Goal: Information Seeking & Learning: Learn about a topic

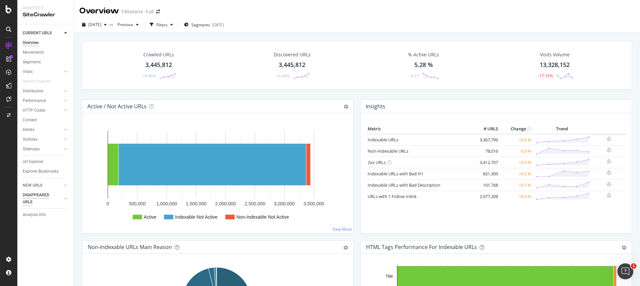
click at [33, 187] on div "NEW URLS" at bounding box center [33, 185] width 20 height 7
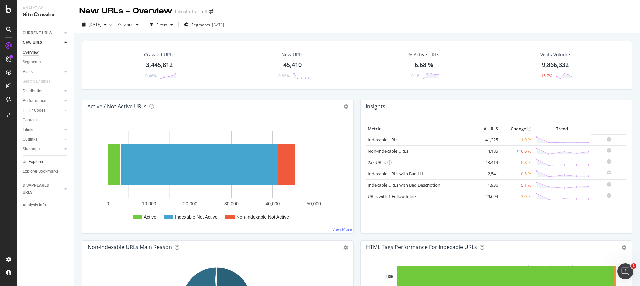
click at [34, 159] on div "Url Explorer" at bounding box center [33, 161] width 21 height 7
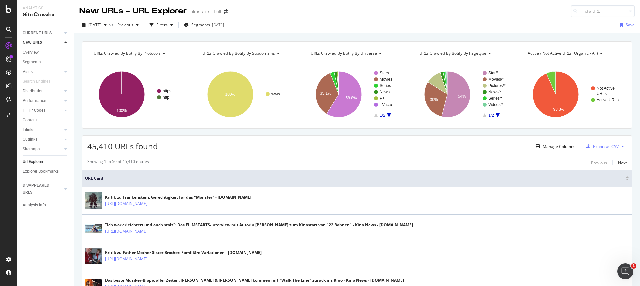
click at [278, 54] on icon at bounding box center [277, 53] width 5 height 4
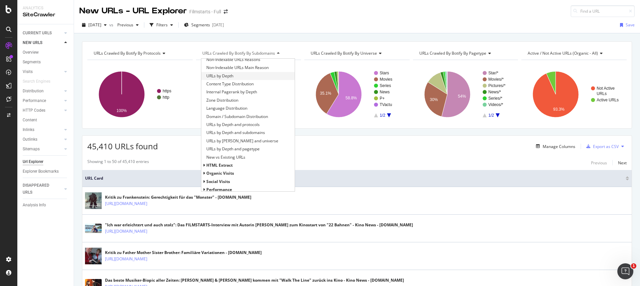
scroll to position [103, 0]
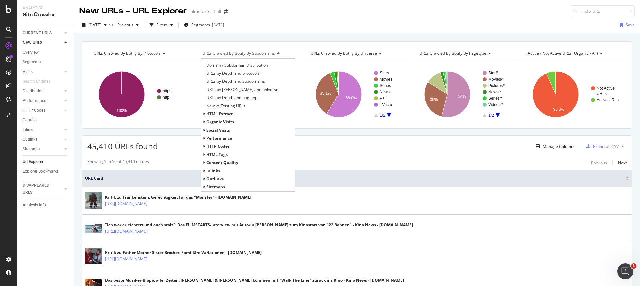
click at [224, 145] on span "HTTP Codes" at bounding box center [217, 146] width 23 height 6
click at [227, 157] on span "HTTP Status Codes Distribution" at bounding box center [235, 154] width 58 height 7
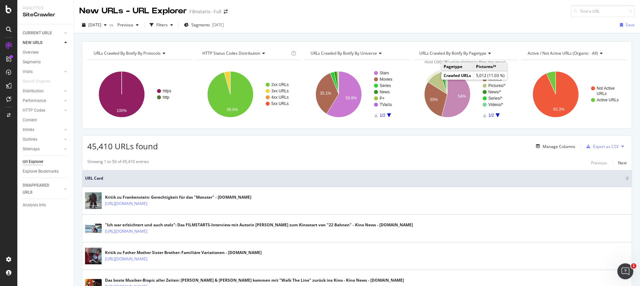
click at [382, 80] on icon "A chart." at bounding box center [437, 83] width 19 height 22
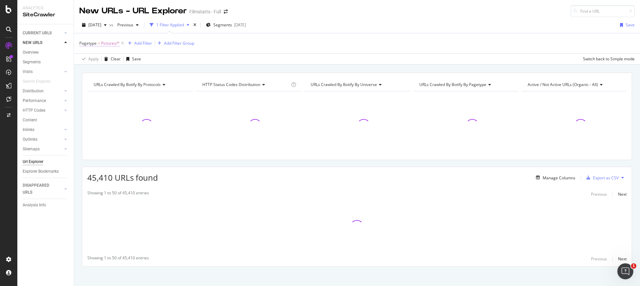
click at [103, 44] on span "Pictures/*" at bounding box center [110, 43] width 19 height 9
click at [98, 57] on icon at bounding box center [98, 59] width 5 height 4
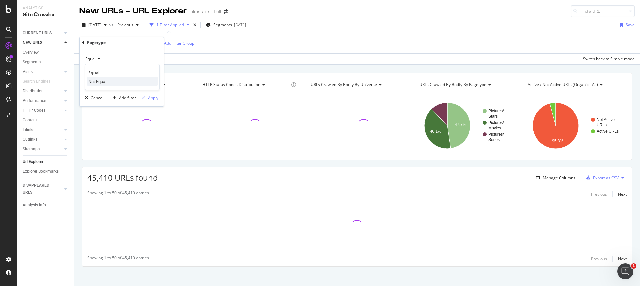
click at [99, 80] on span "Not Equal" at bounding box center [97, 82] width 18 height 6
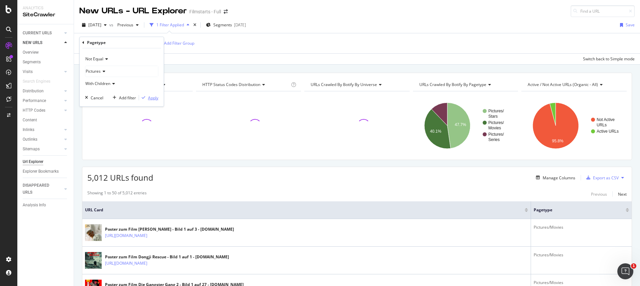
click at [149, 97] on div "Apply" at bounding box center [153, 98] width 10 height 6
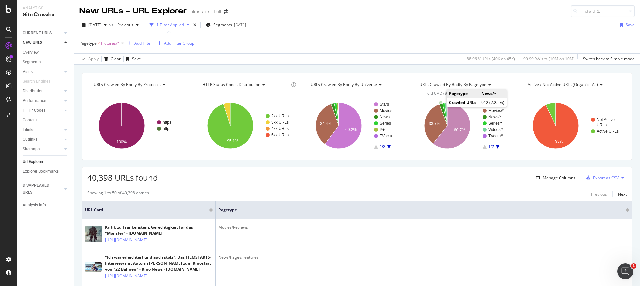
click at [382, 106] on icon "A chart." at bounding box center [444, 114] width 8 height 22
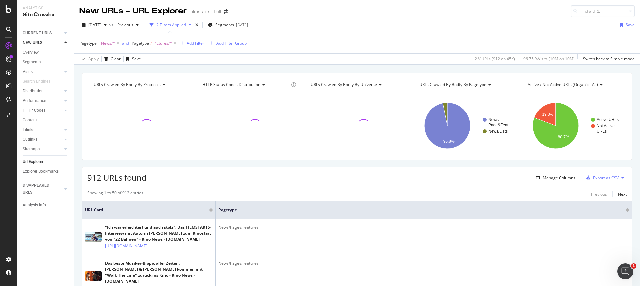
click at [100, 43] on span "Pagetype = News/*" at bounding box center [97, 43] width 36 height 6
click at [97, 56] on div "Equal" at bounding box center [121, 59] width 73 height 11
click at [101, 83] on span "Not Equal" at bounding box center [97, 82] width 18 height 6
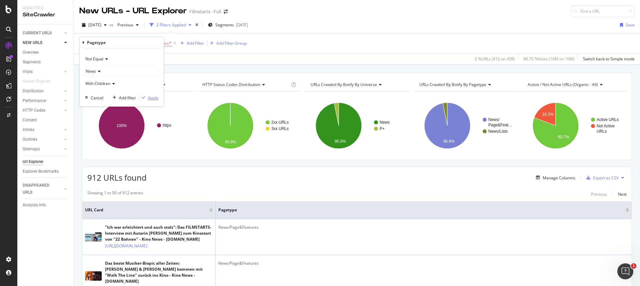
click at [147, 97] on div "button" at bounding box center [143, 98] width 9 height 4
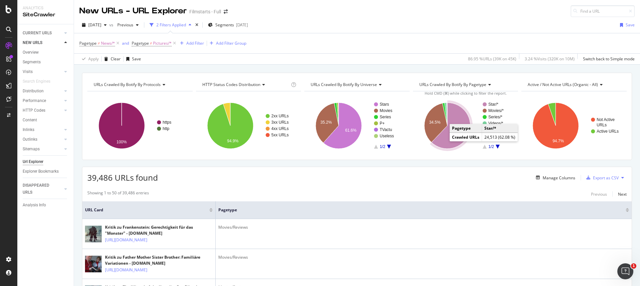
click at [382, 141] on icon "A chart." at bounding box center [451, 126] width 39 height 46
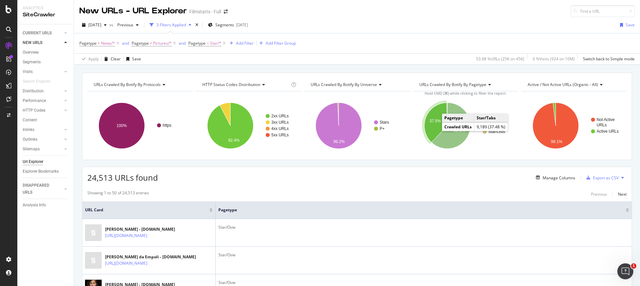
click at [382, 129] on icon "A chart." at bounding box center [436, 123] width 23 height 40
click at [382, 137] on icon "A chart." at bounding box center [451, 126] width 39 height 46
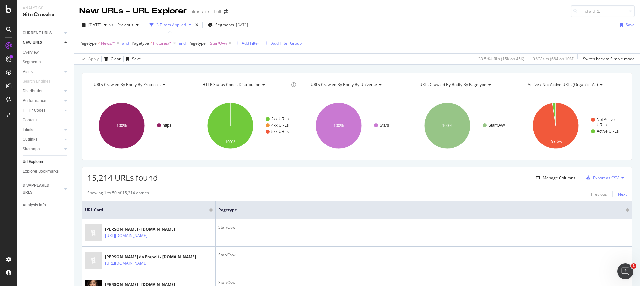
click at [382, 195] on div "Next" at bounding box center [622, 194] width 9 height 6
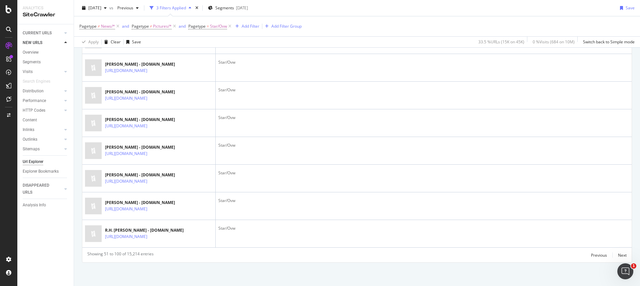
scroll to position [1489, 0]
click at [382, 198] on div "Next" at bounding box center [622, 256] width 9 height 6
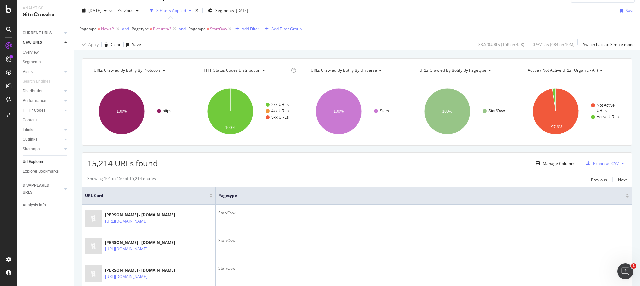
scroll to position [0, 0]
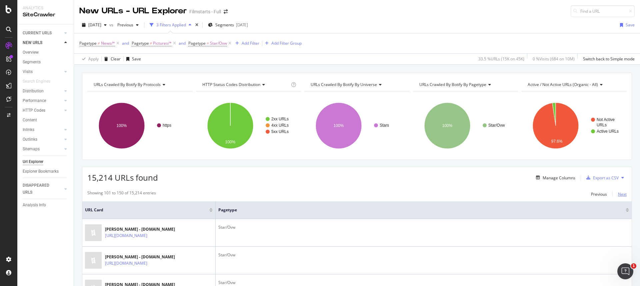
click at [382, 195] on div "Next" at bounding box center [622, 194] width 9 height 6
click at [229, 44] on icon at bounding box center [230, 43] width 6 height 7
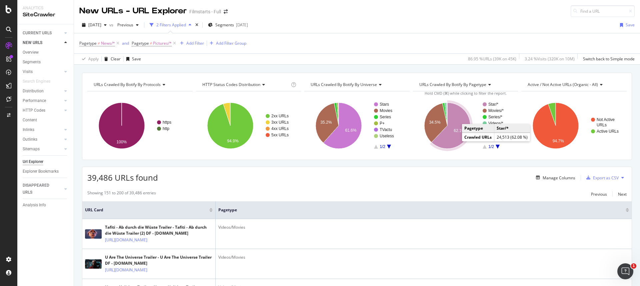
click at [382, 140] on icon "A chart." at bounding box center [451, 126] width 39 height 46
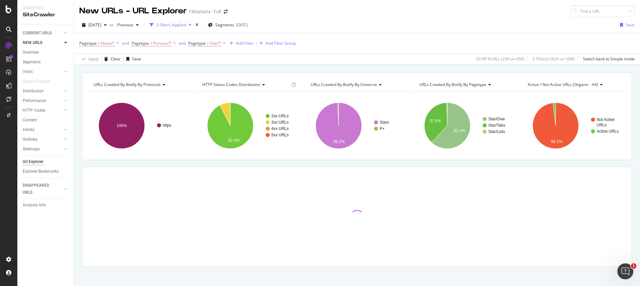
click at [206, 47] on span "Pagetype = Star/*" at bounding box center [207, 43] width 39 height 9
click at [206, 45] on span "Pagetype = Star/*" at bounding box center [204, 43] width 33 height 6
click at [212, 60] on div "Equal" at bounding box center [230, 59] width 73 height 11
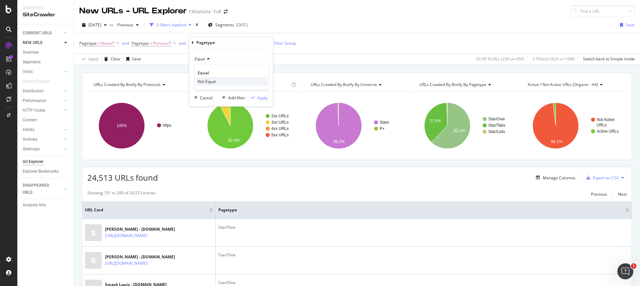
click at [210, 80] on span "Not Equal" at bounding box center [207, 82] width 18 height 6
click at [258, 98] on div "Apply" at bounding box center [263, 98] width 10 height 6
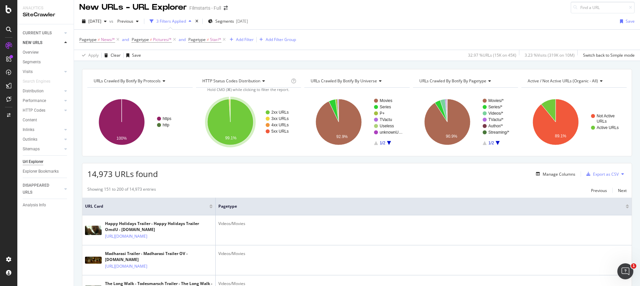
scroll to position [14, 0]
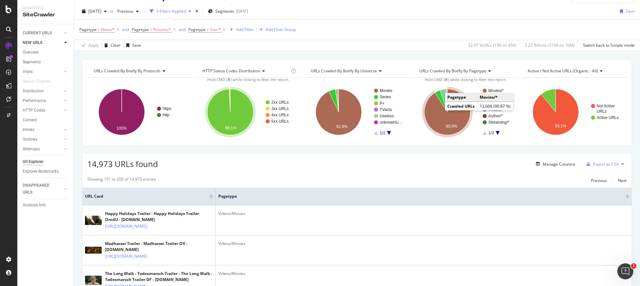
click at [382, 120] on icon "A chart." at bounding box center [448, 112] width 46 height 46
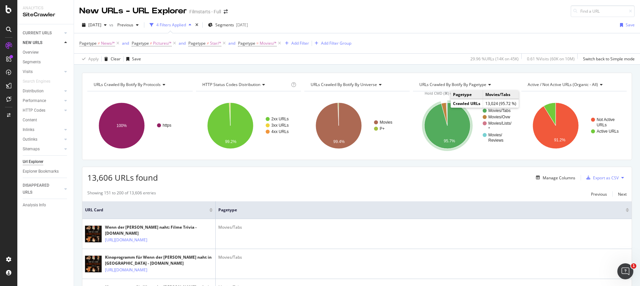
click at [382, 135] on icon "A chart." at bounding box center [448, 126] width 46 height 46
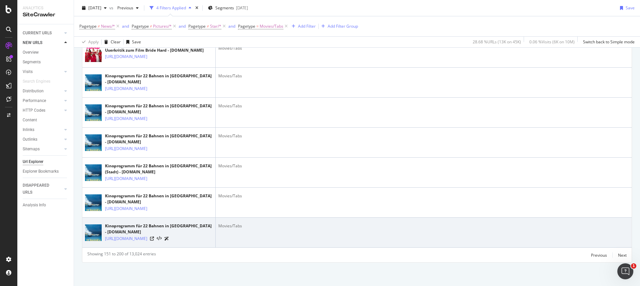
scroll to position [1765, 0]
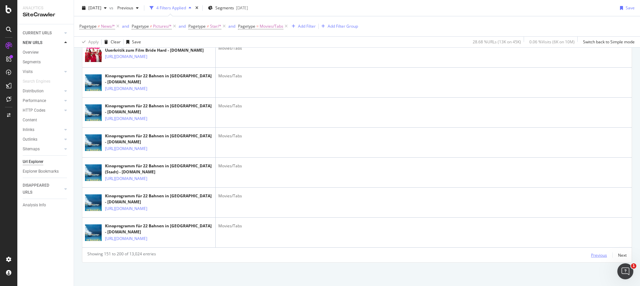
click at [382, 198] on div "Previous" at bounding box center [599, 256] width 16 height 6
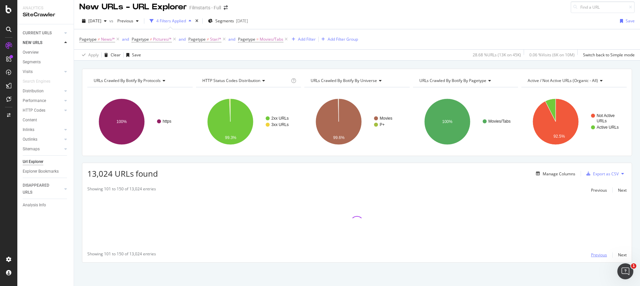
scroll to position [1741, 0]
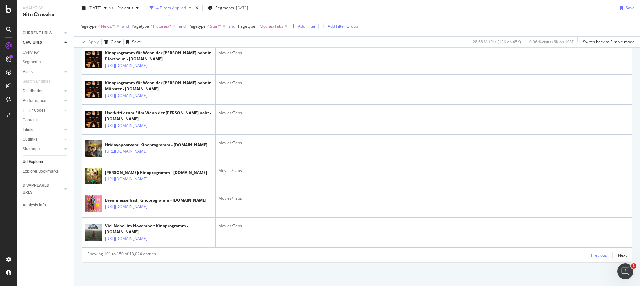
click at [382, 198] on div "Previous" at bounding box center [599, 256] width 16 height 6
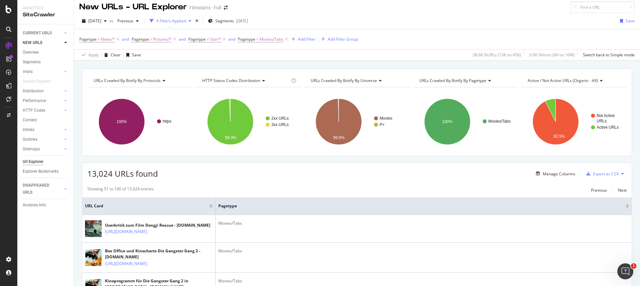
scroll to position [1753, 0]
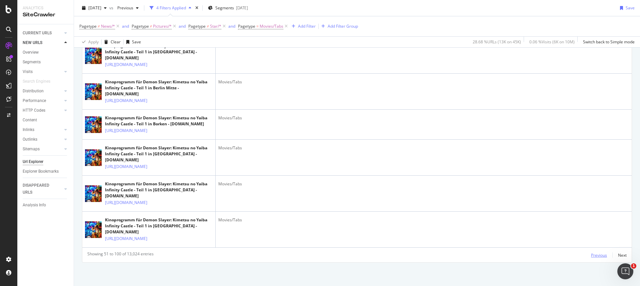
click at [382, 198] on div "Previous" at bounding box center [599, 256] width 16 height 6
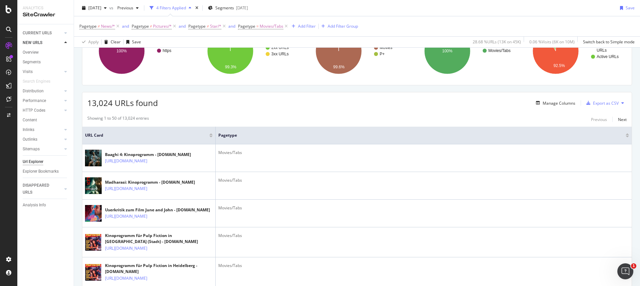
scroll to position [0, 0]
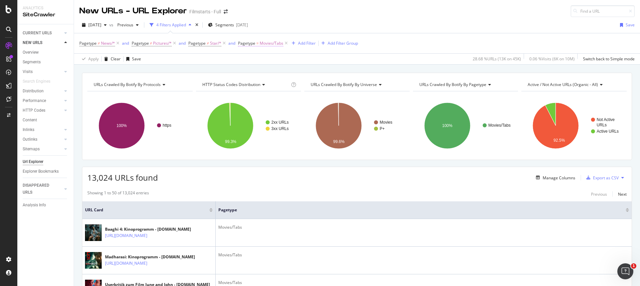
click at [275, 44] on span "Movies/Tabs" at bounding box center [272, 43] width 24 height 9
click at [270, 70] on icon at bounding box center [270, 71] width 5 height 4
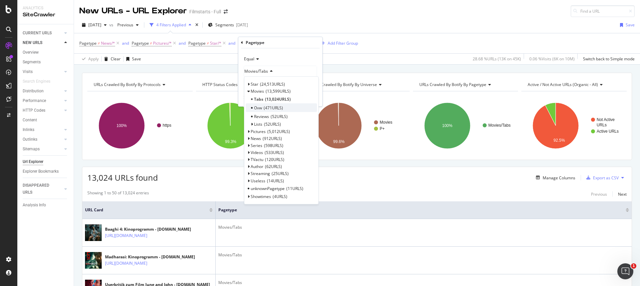
click at [263, 109] on div "Ovw 471 URLS" at bounding box center [281, 107] width 71 height 9
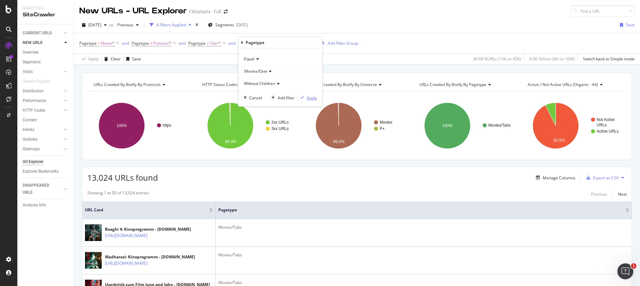
click at [313, 99] on div "Apply" at bounding box center [312, 98] width 10 height 6
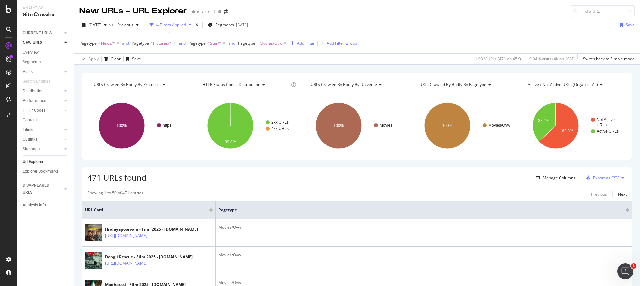
click at [258, 44] on span "=" at bounding box center [258, 43] width 2 height 6
click at [259, 61] on div "Equal" at bounding box center [280, 59] width 73 height 11
click at [264, 82] on span "Not Equal" at bounding box center [256, 82] width 18 height 6
click at [310, 100] on div "Apply" at bounding box center [312, 98] width 10 height 6
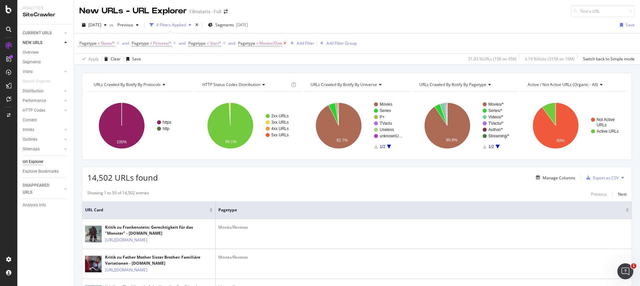
click at [285, 44] on icon at bounding box center [285, 43] width 6 height 7
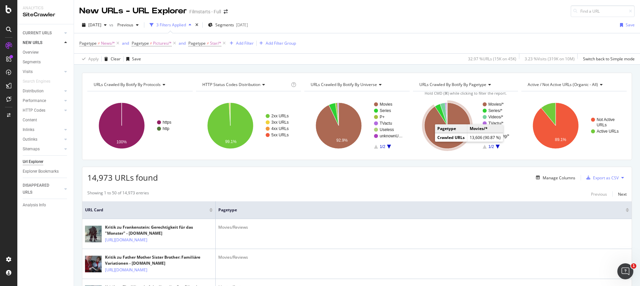
click at [382, 138] on icon "A chart." at bounding box center [448, 126] width 46 height 46
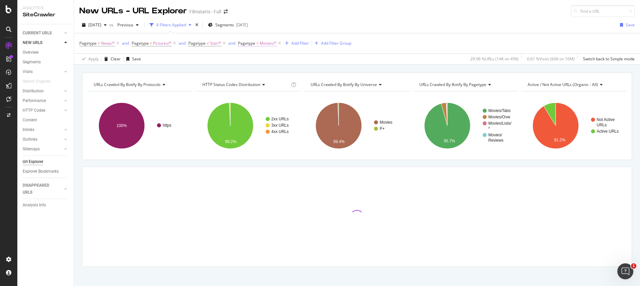
click at [253, 44] on span "Pagetype" at bounding box center [246, 43] width 17 height 6
click at [257, 60] on icon at bounding box center [257, 59] width 5 height 4
click at [258, 82] on span "Not Equal" at bounding box center [256, 82] width 18 height 6
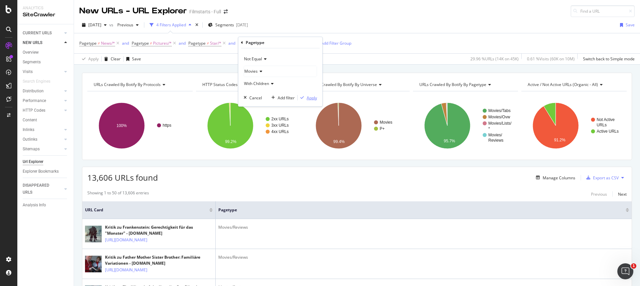
click at [314, 97] on div "Apply" at bounding box center [312, 98] width 10 height 6
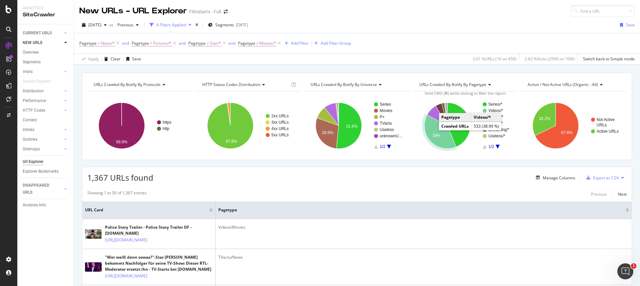
click at [382, 142] on icon "A chart." at bounding box center [441, 132] width 32 height 34
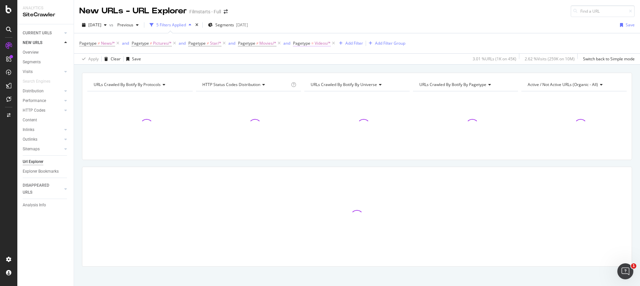
click at [304, 44] on span "Pagetype" at bounding box center [301, 43] width 17 height 6
click at [312, 61] on div "Equal" at bounding box center [335, 59] width 73 height 11
click at [315, 80] on span "Not Equal" at bounding box center [312, 82] width 18 height 6
click at [362, 98] on div "Apply" at bounding box center [367, 98] width 10 height 6
